Goal: Task Accomplishment & Management: Use online tool/utility

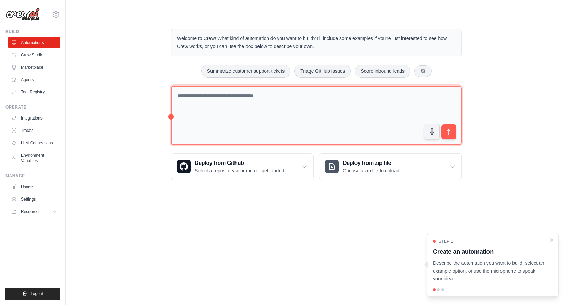
click at [251, 111] on textarea at bounding box center [316, 115] width 291 height 59
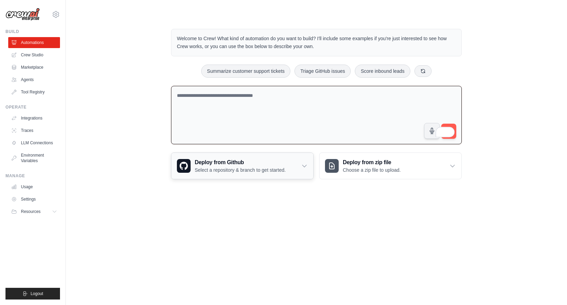
click at [304, 165] on icon at bounding box center [305, 166] width 4 height 2
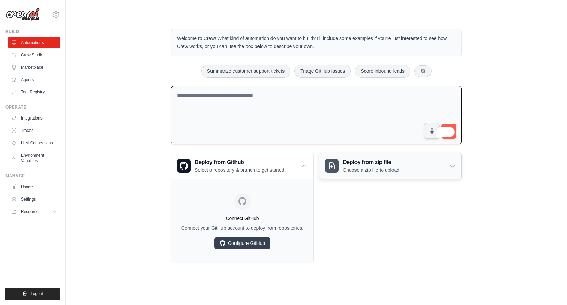
click at [406, 171] on div "Deploy from zip file Choose a zip file to upload." at bounding box center [391, 166] width 142 height 26
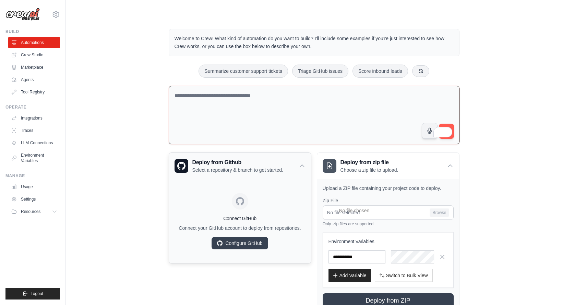
click at [283, 163] on h3 "Deploy from Github" at bounding box center [237, 162] width 91 height 8
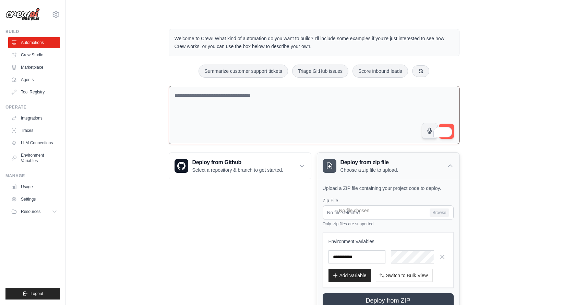
click at [377, 161] on h3 "Deploy from zip file" at bounding box center [370, 162] width 58 height 8
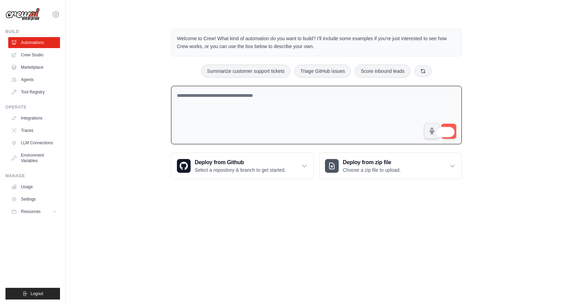
click at [260, 98] on textarea "To enrich screen reader interactions, please activate Accessibility in Grammarl…" at bounding box center [316, 115] width 291 height 59
click at [321, 71] on button "Triage GitHub issues" at bounding box center [323, 70] width 56 height 13
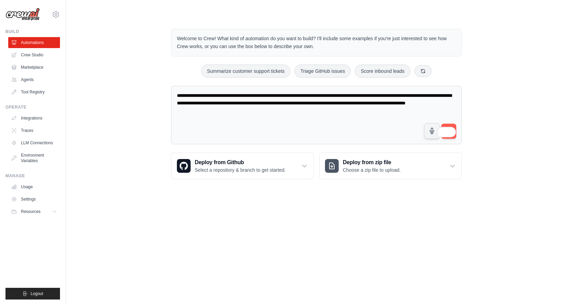
drag, startPoint x: 353, startPoint y: 114, endPoint x: 179, endPoint y: 64, distance: 180.4
click at [207, 73] on div "**********" at bounding box center [316, 104] width 307 height 172
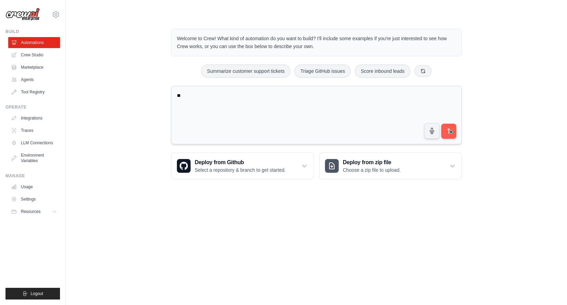
type textarea "*"
click at [217, 92] on textarea "**********" at bounding box center [316, 115] width 291 height 59
drag, startPoint x: 311, startPoint y: 94, endPoint x: 275, endPoint y: 95, distance: 36.4
click at [275, 95] on textarea "**********" at bounding box center [316, 115] width 291 height 59
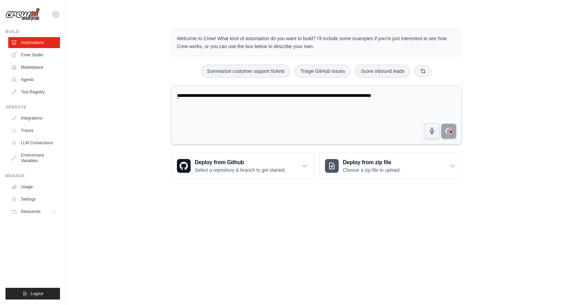
type textarea "**********"
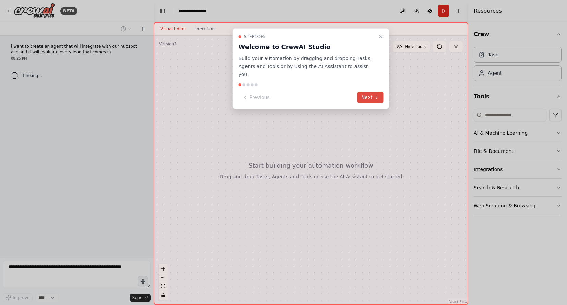
click at [369, 92] on button "Next" at bounding box center [370, 97] width 26 height 11
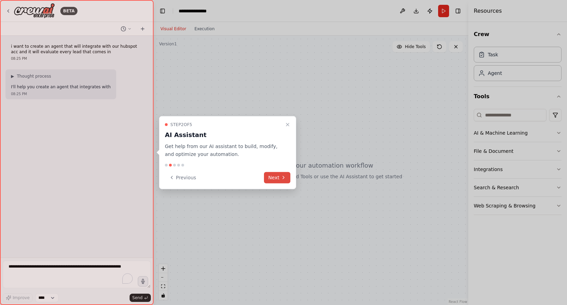
click at [276, 177] on button "Next" at bounding box center [277, 176] width 26 height 11
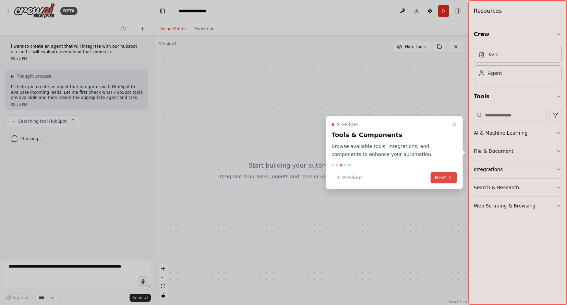
click at [450, 178] on icon at bounding box center [450, 177] width 1 height 3
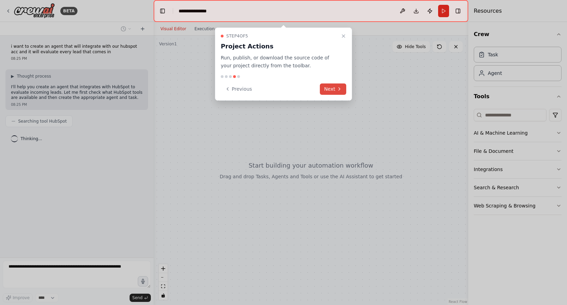
click at [339, 90] on icon at bounding box center [339, 88] width 1 height 3
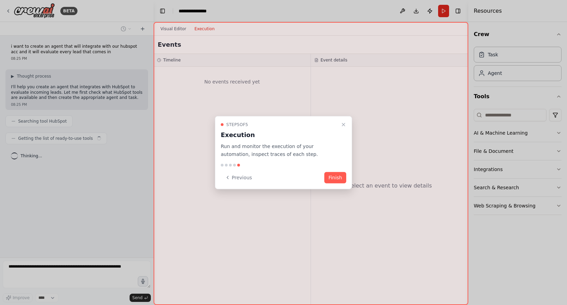
click at [337, 174] on button "Finish" at bounding box center [335, 176] width 22 height 11
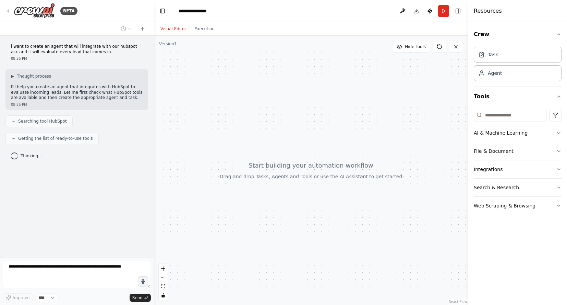
drag, startPoint x: 506, startPoint y: 135, endPoint x: 507, endPoint y: 141, distance: 6.0
click at [506, 135] on button "AI & Machine Learning" at bounding box center [518, 133] width 88 height 18
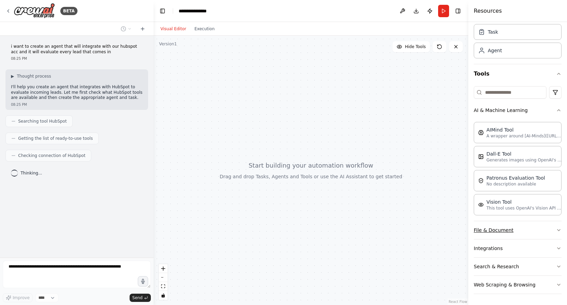
click at [507, 232] on button "File & Document" at bounding box center [518, 230] width 88 height 18
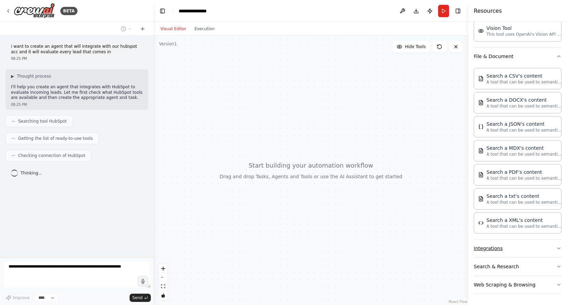
click at [499, 250] on button "Integrations" at bounding box center [518, 248] width 88 height 18
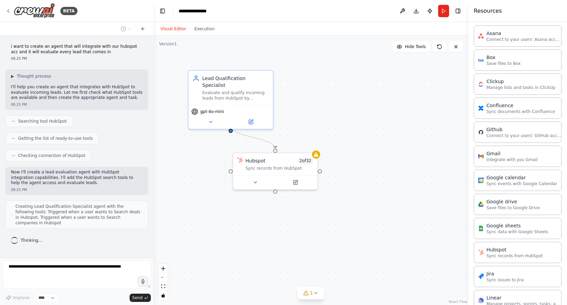
scroll to position [431, 0]
drag, startPoint x: 173, startPoint y: 145, endPoint x: 213, endPoint y: 152, distance: 40.7
click at [216, 152] on div ".deletable-edge-delete-btn { width: 20px; height: 20px; border: 0px solid #ffff…" at bounding box center [311, 170] width 315 height 269
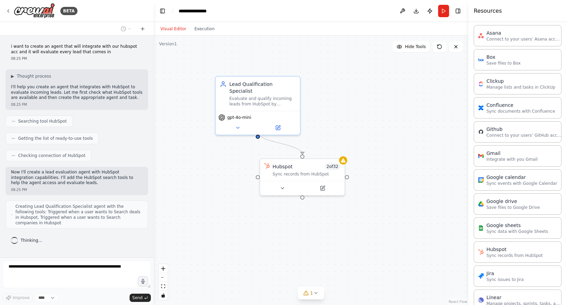
drag, startPoint x: 241, startPoint y: 144, endPoint x: 206, endPoint y: 141, distance: 34.4
click at [205, 142] on div ".deletable-edge-delete-btn { width: 20px; height: 20px; border: 0px solid #ffff…" at bounding box center [311, 170] width 315 height 269
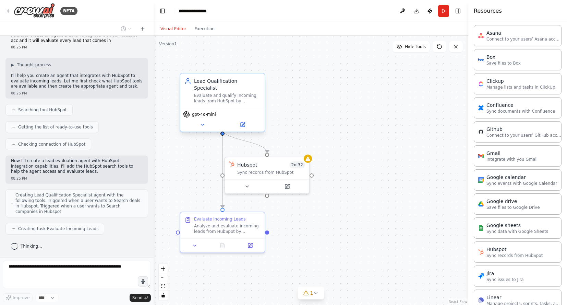
scroll to position [28, 0]
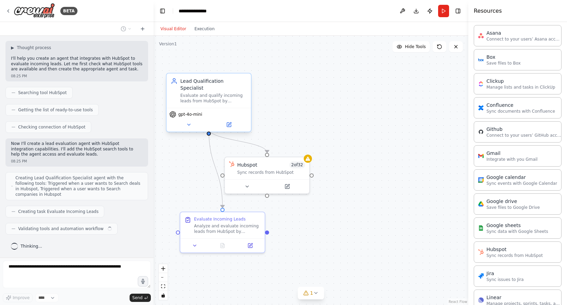
click at [212, 108] on div "gpt-4o-mini" at bounding box center [209, 120] width 84 height 24
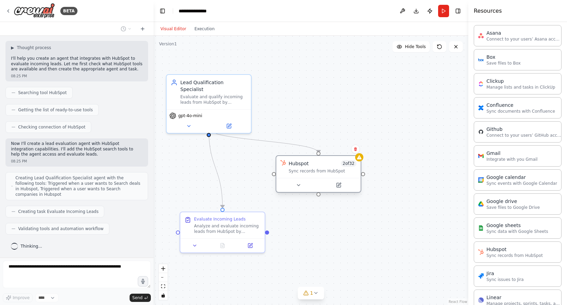
drag, startPoint x: 262, startPoint y: 180, endPoint x: 314, endPoint y: 178, distance: 52.1
click at [313, 178] on div at bounding box center [318, 185] width 84 height 14
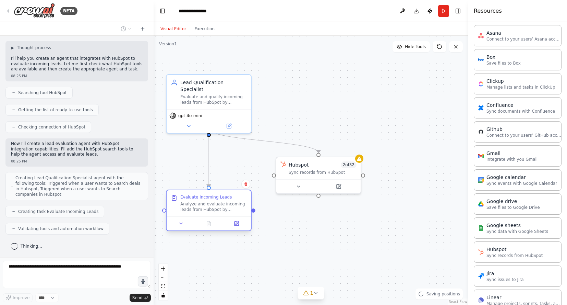
drag, startPoint x: 229, startPoint y: 229, endPoint x: 231, endPoint y: 211, distance: 19.0
click at [233, 211] on div "Analyze and evaluate incoming leads from HubSpot by searching for relevant deal…" at bounding box center [213, 206] width 67 height 11
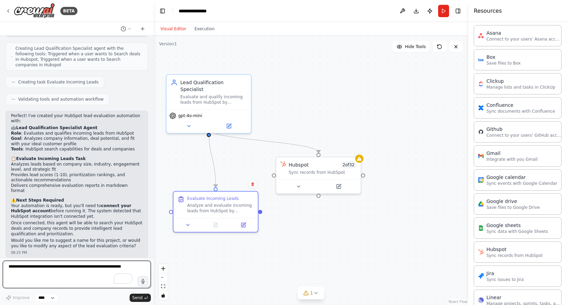
scroll to position [158, 0]
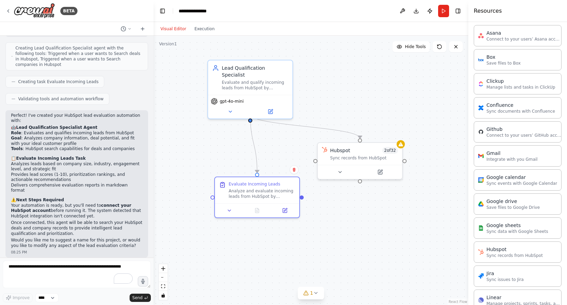
drag, startPoint x: 333, startPoint y: 222, endPoint x: 384, endPoint y: 207, distance: 53.0
click at [384, 207] on div ".deletable-edge-delete-btn { width: 20px; height: 20px; border: 0px solid #ffff…" at bounding box center [311, 170] width 315 height 269
click at [403, 144] on icon at bounding box center [400, 143] width 4 height 4
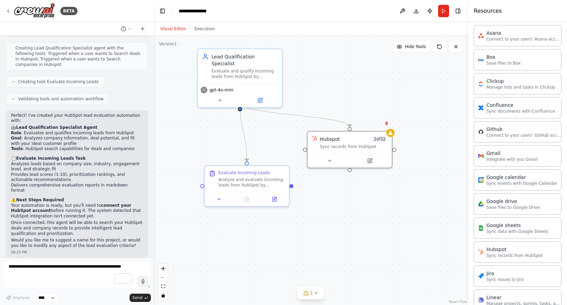
drag, startPoint x: 349, startPoint y: 229, endPoint x: 342, endPoint y: 222, distance: 10.0
click at [342, 222] on div ".deletable-edge-delete-btn { width: 20px; height: 20px; border: 0px solid #ffff…" at bounding box center [311, 170] width 315 height 269
click at [70, 265] on textarea "To enrich screen reader interactions, please activate Accessibility in Grammarl…" at bounding box center [77, 273] width 148 height 27
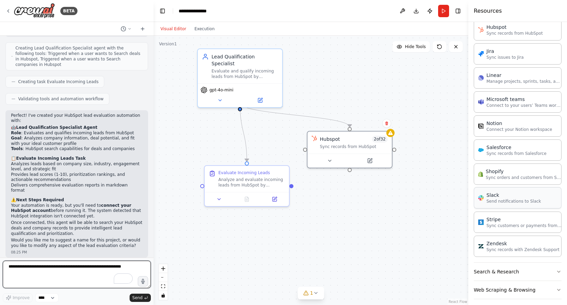
scroll to position [658, 0]
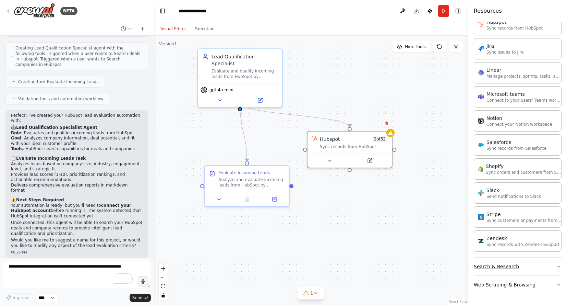
click at [522, 269] on button "Search & Research" at bounding box center [518, 266] width 88 height 18
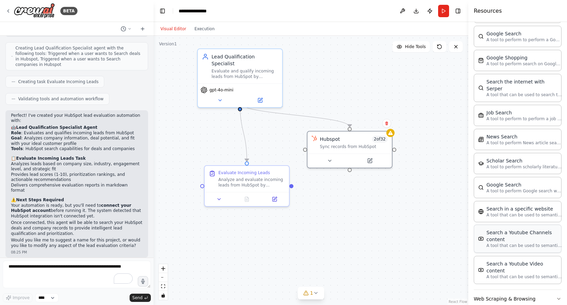
scroll to position [1006, 0]
click at [508, 289] on button "Web Scraping & Browsing" at bounding box center [518, 298] width 88 height 18
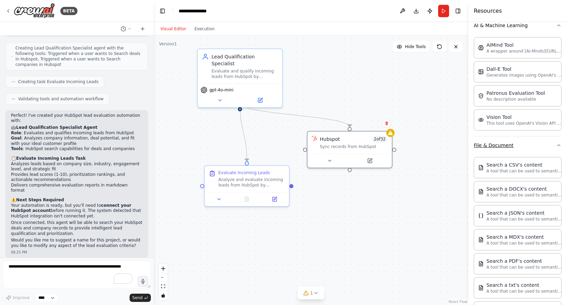
scroll to position [0, 0]
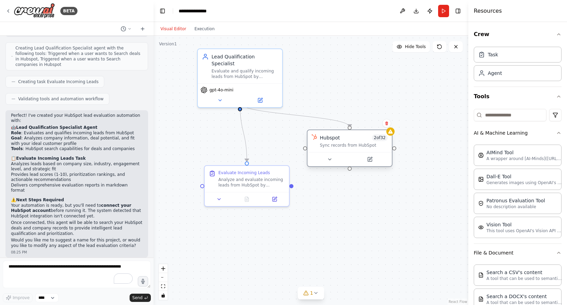
click at [333, 147] on div "Sync records from HubSpot" at bounding box center [354, 144] width 68 height 5
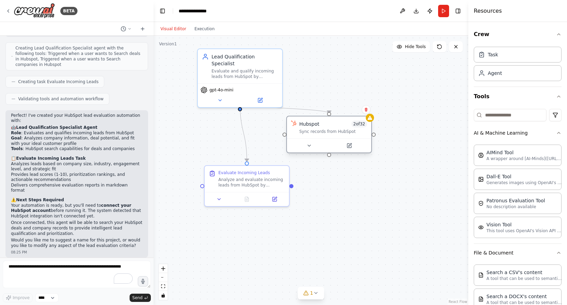
drag, startPoint x: 352, startPoint y: 149, endPoint x: 332, endPoint y: 131, distance: 27.2
click at [332, 131] on div "Hubspot 2 of 32 Sync records from HubSpot" at bounding box center [329, 134] width 86 height 37
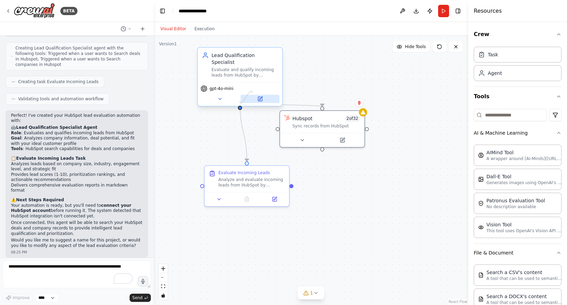
drag, startPoint x: 240, startPoint y: 99, endPoint x: 250, endPoint y: 91, distance: 13.4
click at [250, 91] on div "Lead Qualification Specialist Evaluate and qualify incoming leads from HubSpot …" at bounding box center [240, 76] width 86 height 59
drag, startPoint x: 322, startPoint y: 150, endPoint x: 247, endPoint y: 163, distance: 77.0
click at [247, 163] on div ".deletable-edge-delete-btn { width: 20px; height: 20px; border: 0px solid #ffff…" at bounding box center [311, 170] width 315 height 269
click at [234, 67] on div "Evaluate and qualify incoming leads from HubSpot by analyzing their company inf…" at bounding box center [245, 72] width 67 height 11
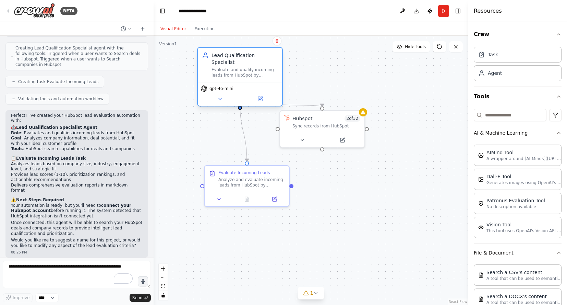
click at [234, 67] on div "Evaluate and qualify incoming leads from HubSpot by analyzing their company inf…" at bounding box center [245, 72] width 67 height 11
click at [221, 96] on icon at bounding box center [219, 98] width 5 height 5
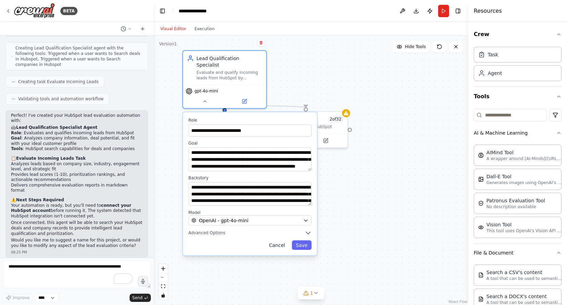
click at [274, 240] on button "Cancel" at bounding box center [277, 245] width 24 height 10
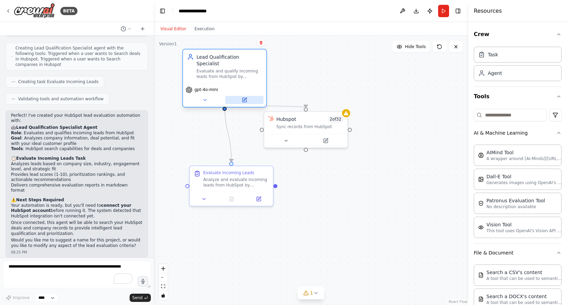
click at [249, 96] on button at bounding box center [244, 100] width 38 height 8
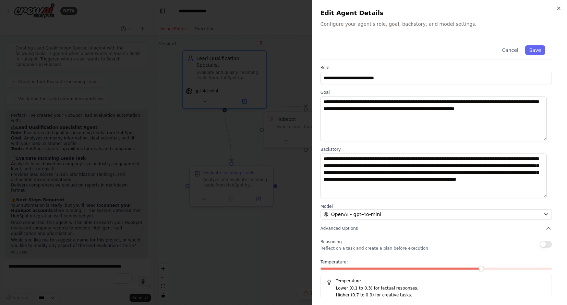
click at [250, 92] on div at bounding box center [283, 152] width 567 height 305
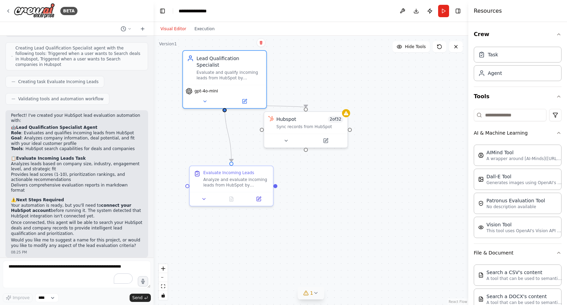
click at [315, 293] on icon at bounding box center [315, 292] width 5 height 5
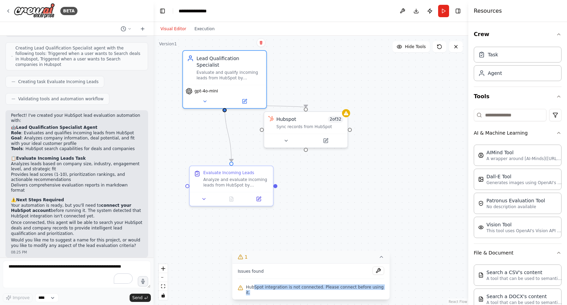
drag, startPoint x: 257, startPoint y: 289, endPoint x: 373, endPoint y: 296, distance: 116.4
click at [373, 296] on div "HubSpot integration is not connected. Please connect before using it." at bounding box center [311, 290] width 146 height 14
click at [366, 293] on span "HubSpot integration is not connected. Please connect before using it." at bounding box center [315, 289] width 138 height 11
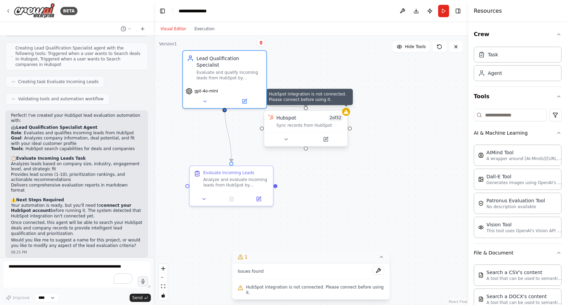
click at [345, 111] on icon at bounding box center [346, 112] width 4 height 4
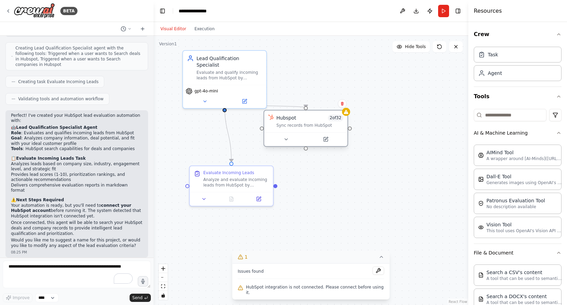
click at [334, 125] on div "Sync records from HubSpot" at bounding box center [309, 124] width 67 height 5
click at [325, 142] on button at bounding box center [326, 139] width 38 height 8
click at [329, 139] on button at bounding box center [326, 139] width 38 height 8
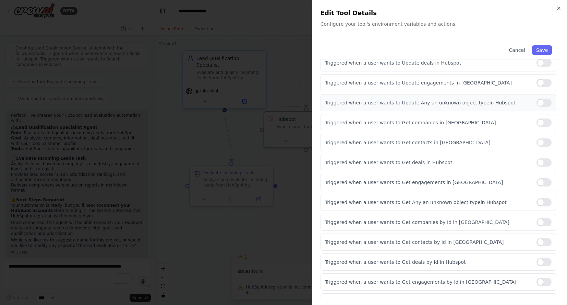
scroll to position [240, 0]
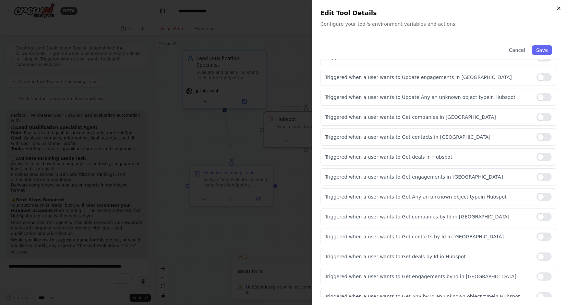
click at [560, 8] on icon "button" at bounding box center [558, 7] width 5 height 5
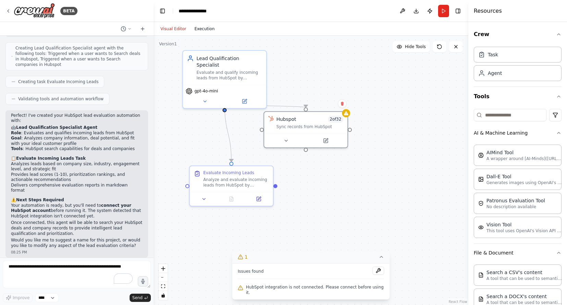
click at [203, 28] on button "Execution" at bounding box center [204, 29] width 28 height 8
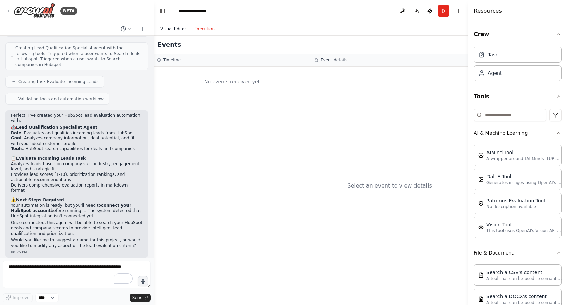
click at [177, 30] on button "Visual Editor" at bounding box center [173, 29] width 34 height 8
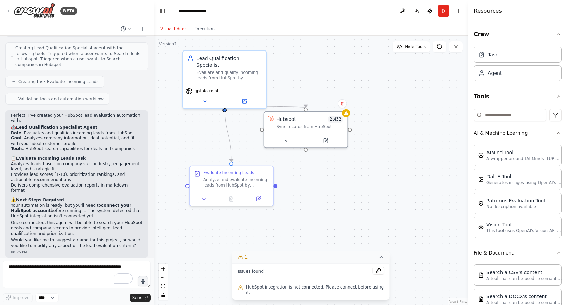
click at [359, 158] on div ".deletable-edge-delete-btn { width: 20px; height: 20px; border: 0px solid #ffff…" at bounding box center [311, 170] width 315 height 269
